Goal: Transaction & Acquisition: Register for event/course

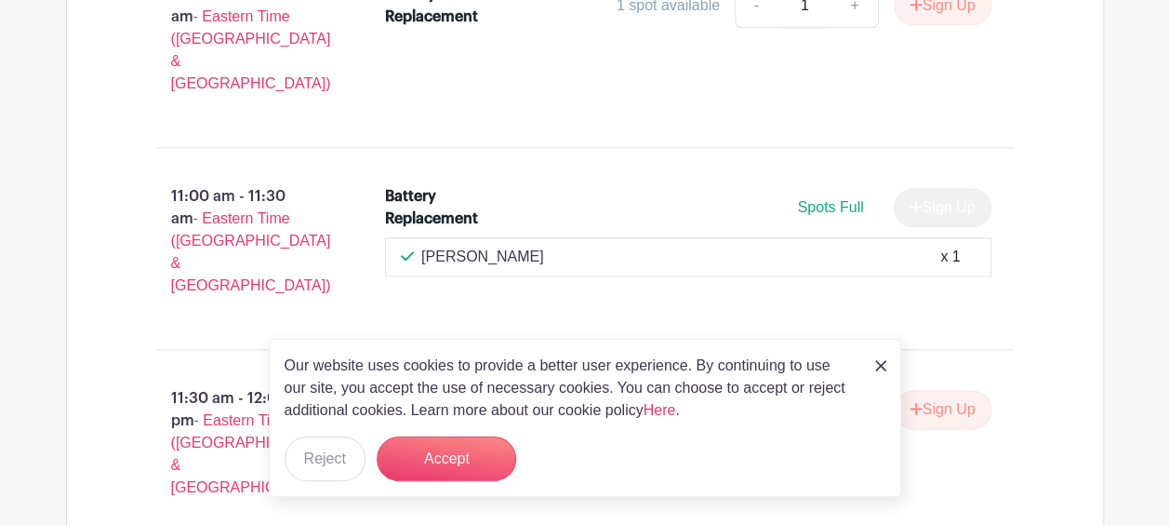
scroll to position [1070, 0]
click at [450, 457] on button "Accept" at bounding box center [447, 458] width 140 height 45
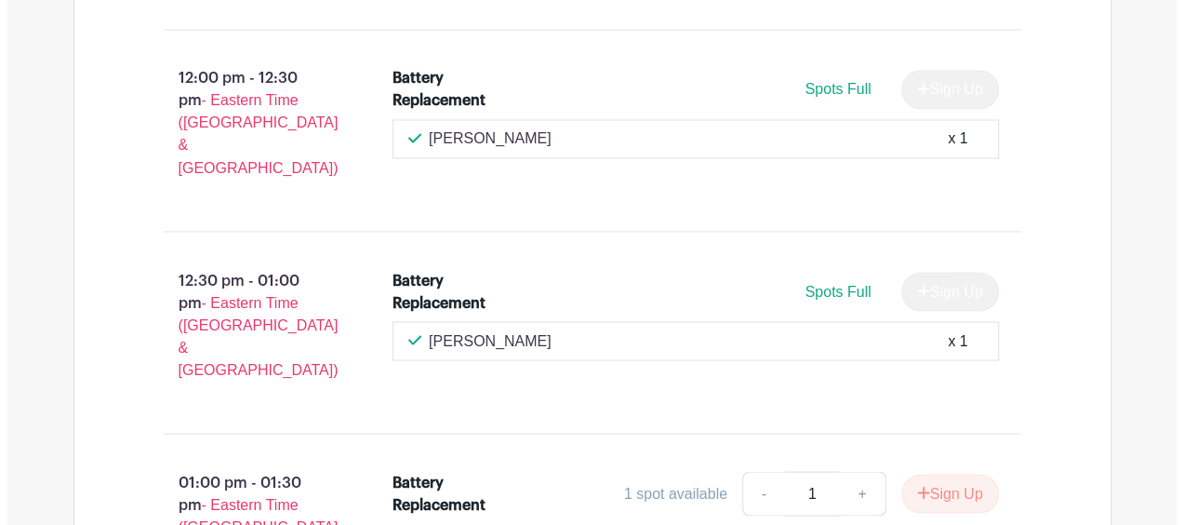
scroll to position [1590, 0]
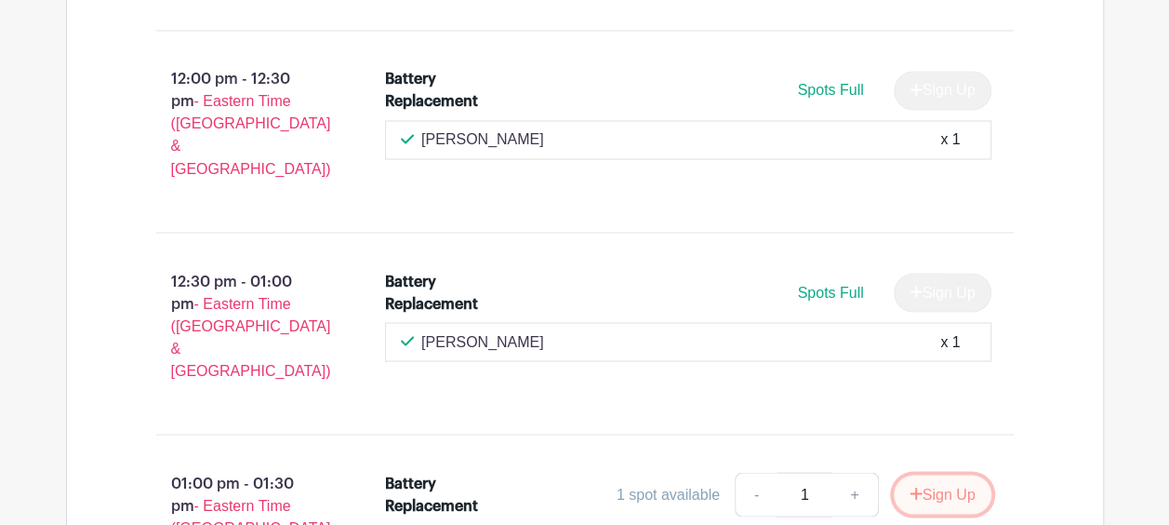
click at [930, 474] on button "Sign Up" at bounding box center [943, 493] width 98 height 39
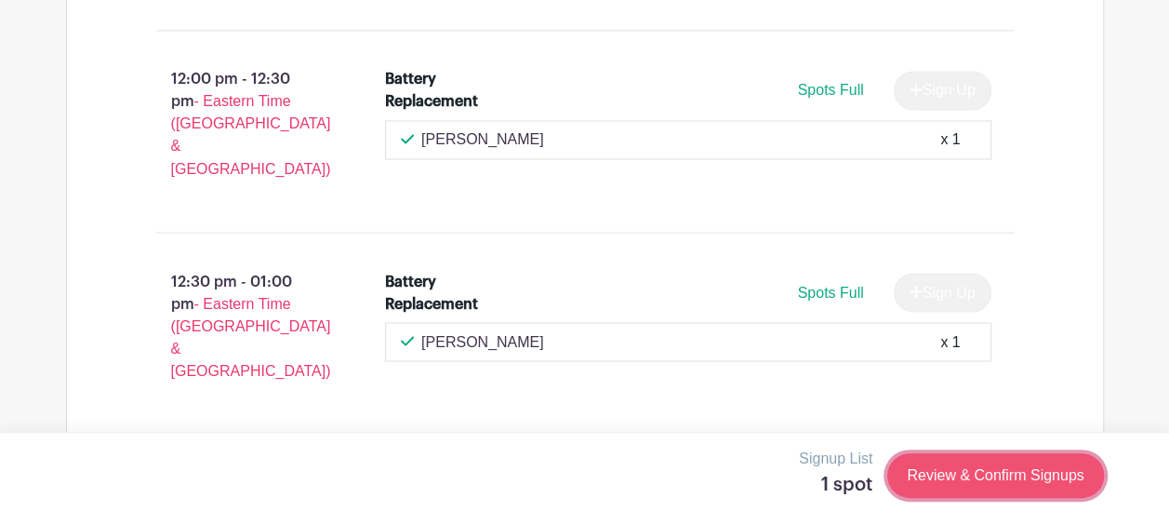
click at [1015, 480] on link "Review & Confirm Signups" at bounding box center [996, 475] width 216 height 45
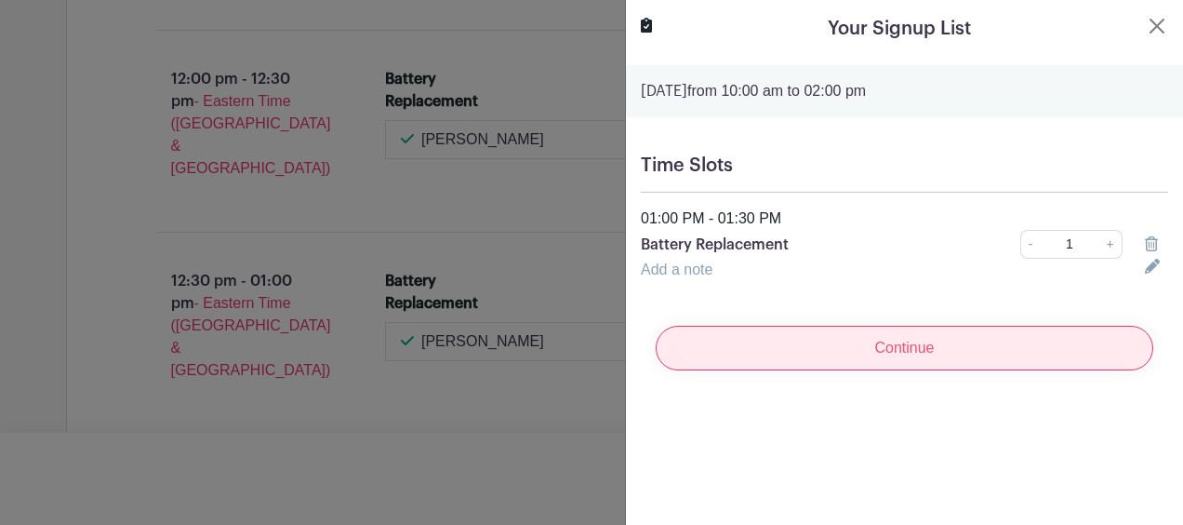
click at [758, 335] on input "Continue" at bounding box center [905, 348] width 498 height 45
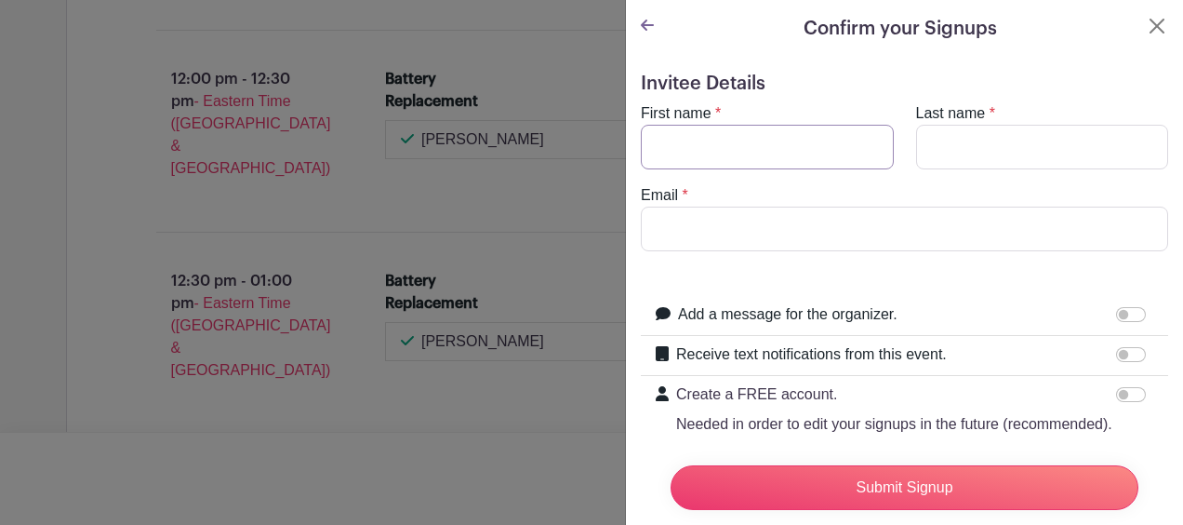
click at [720, 133] on input "First name" at bounding box center [767, 147] width 253 height 45
type input "[PERSON_NAME]"
type input "[EMAIL_ADDRESS][DOMAIN_NAME]"
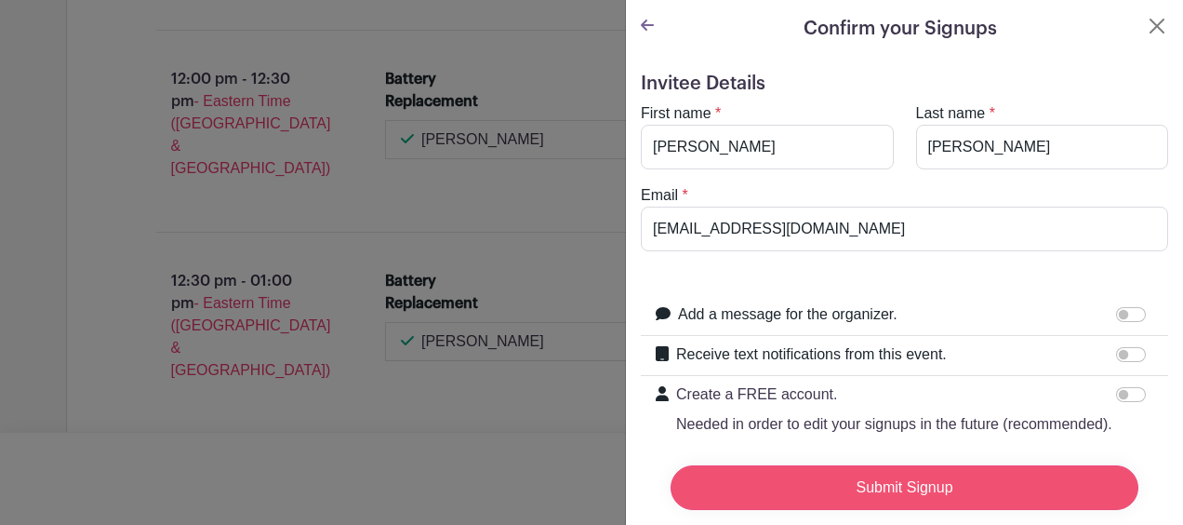
click at [831, 470] on input "Submit Signup" at bounding box center [905, 487] width 468 height 45
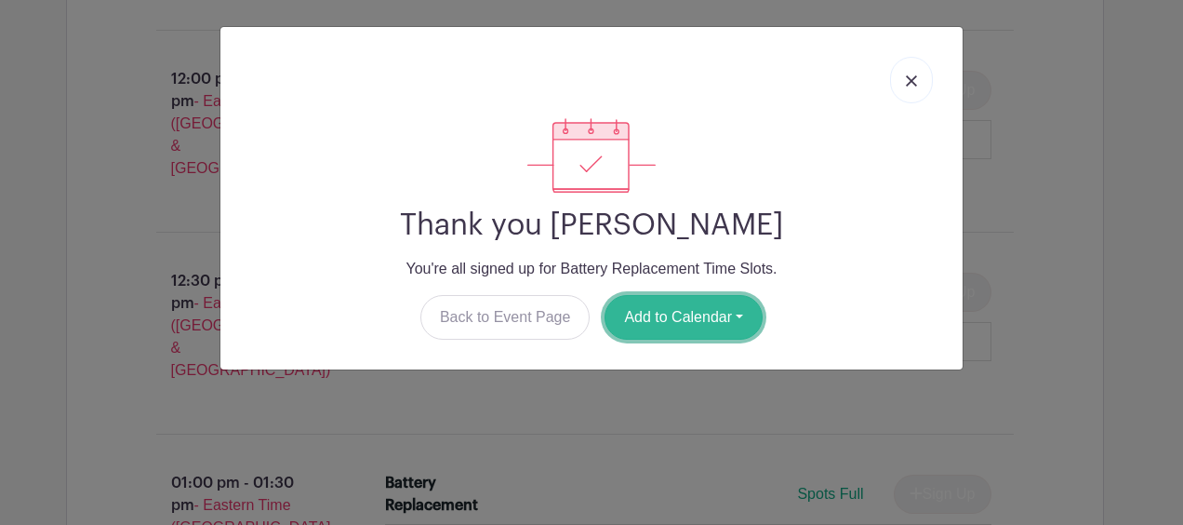
click at [678, 301] on button "Add to Calendar" at bounding box center [684, 317] width 158 height 45
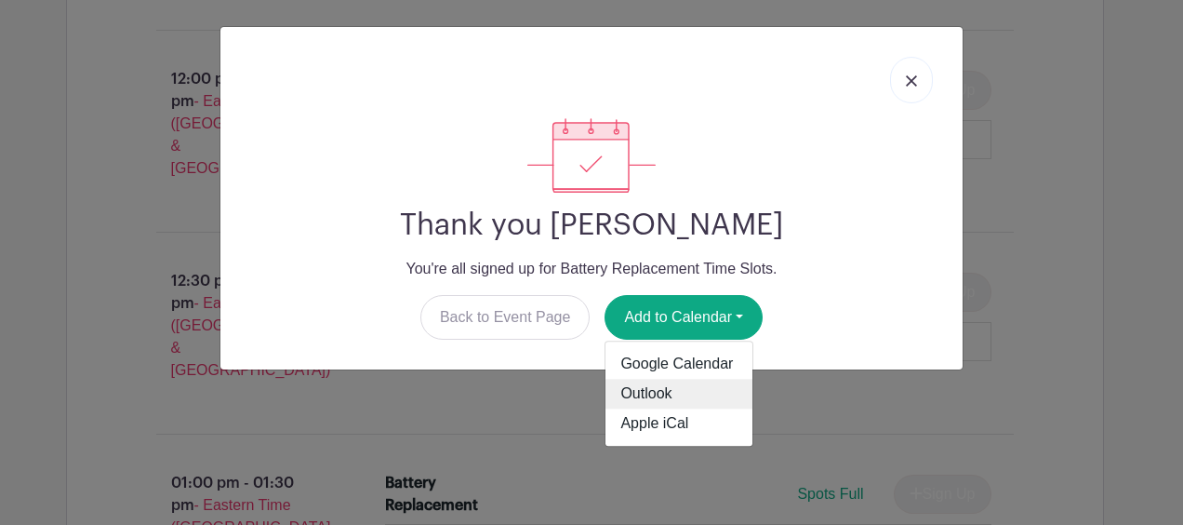
click at [674, 396] on link "Outlook" at bounding box center [679, 395] width 147 height 30
